Goal: Task Accomplishment & Management: Manage account settings

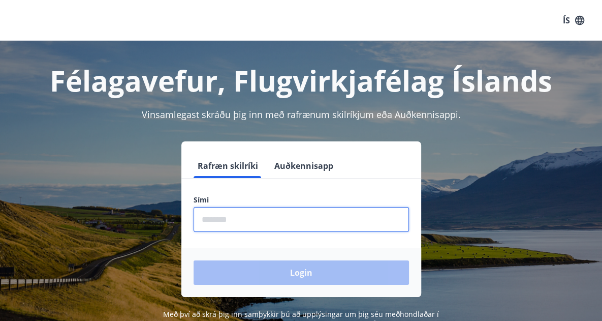
click at [247, 220] on input "phone" at bounding box center [301, 219] width 215 height 25
type input "********"
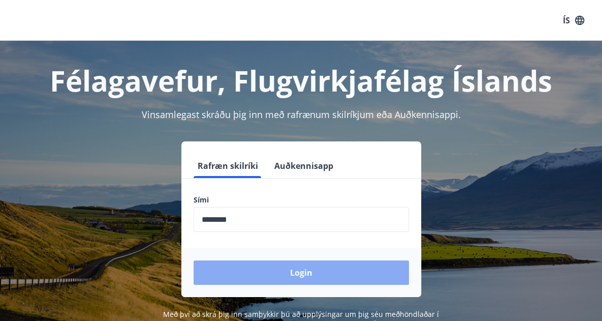
click at [305, 267] on button "Login" at bounding box center [301, 272] width 215 height 24
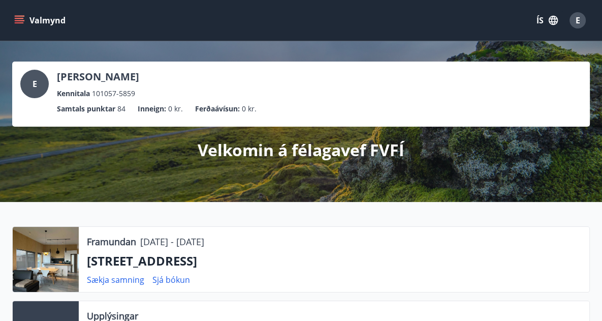
click at [16, 20] on icon "menu" at bounding box center [20, 20] width 11 height 1
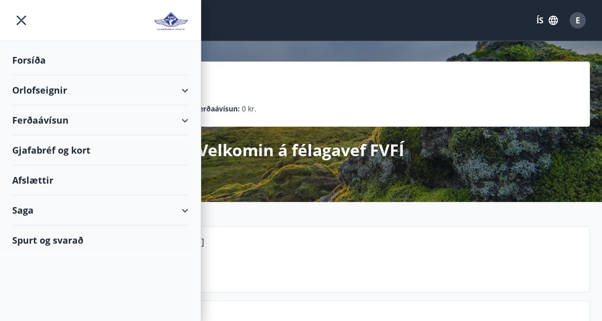
click at [30, 62] on div "Forsíða" at bounding box center [100, 60] width 176 height 30
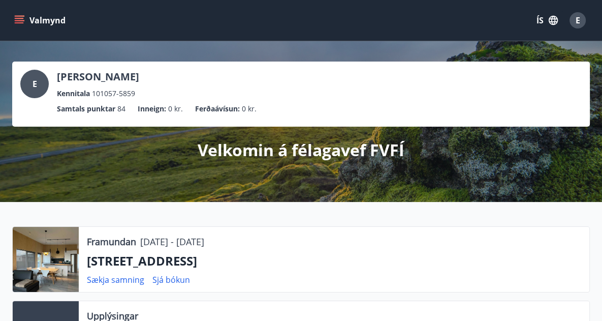
click at [20, 19] on icon "menu" at bounding box center [19, 20] width 10 height 10
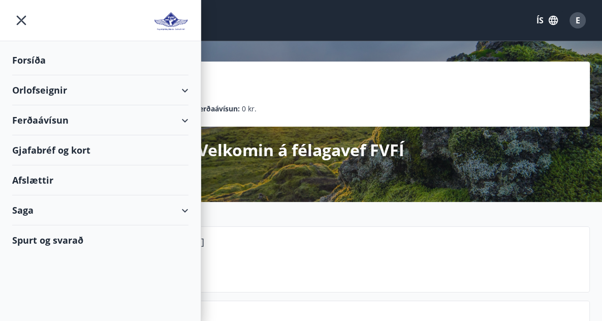
click at [169, 25] on img at bounding box center [170, 21] width 35 height 20
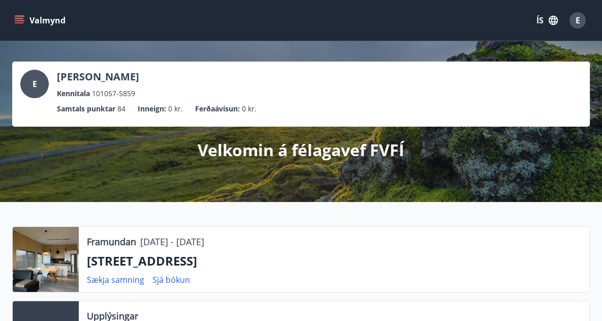
click at [16, 14] on button "Valmynd" at bounding box center [40, 20] width 57 height 18
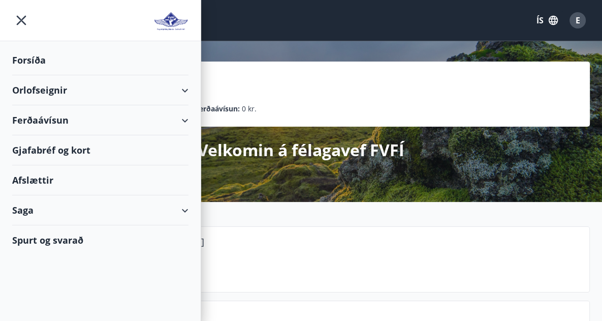
click at [24, 60] on div "Forsíða" at bounding box center [100, 60] width 176 height 30
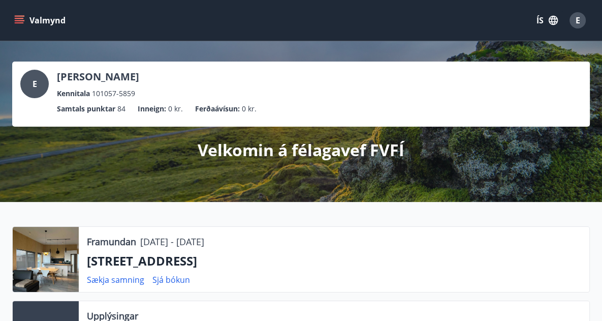
click at [579, 21] on span "E" at bounding box center [578, 20] width 5 height 11
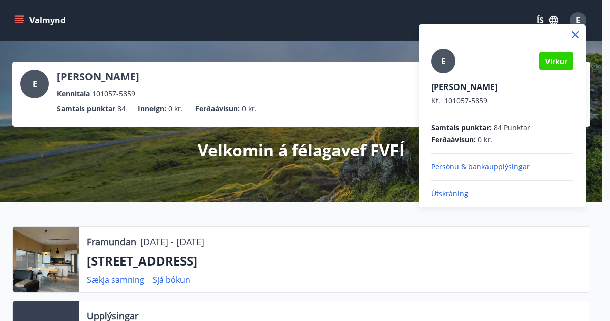
click at [477, 169] on p "Persónu & bankaupplýsingar" at bounding box center [502, 167] width 142 height 10
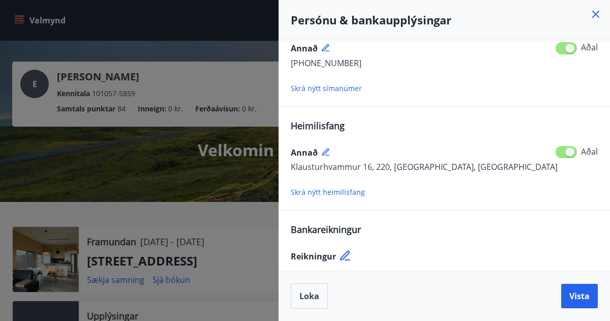
scroll to position [271, 0]
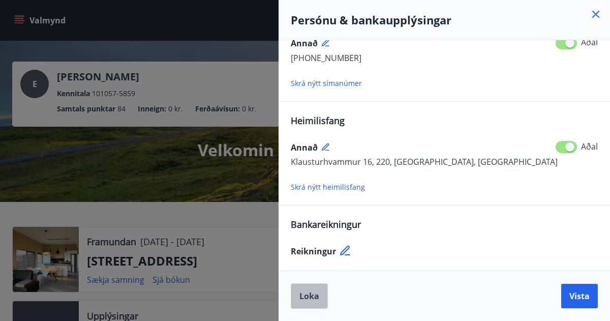
click at [311, 296] on span "Loka" at bounding box center [309, 295] width 20 height 11
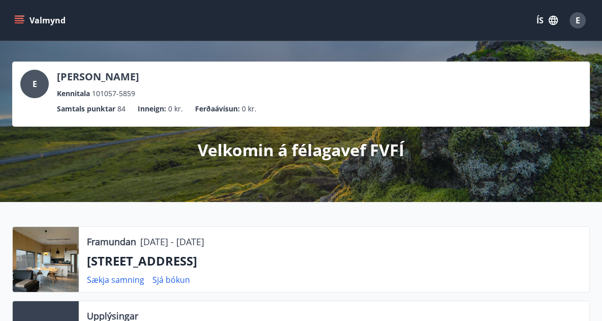
click at [578, 22] on span "E" at bounding box center [578, 20] width 5 height 11
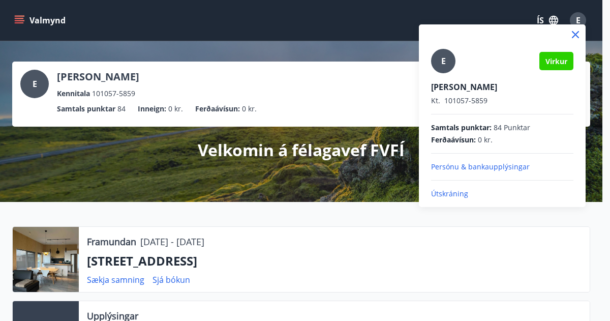
click at [454, 195] on p "Útskráning" at bounding box center [502, 193] width 142 height 10
